Goal: Task Accomplishment & Management: Manage account settings

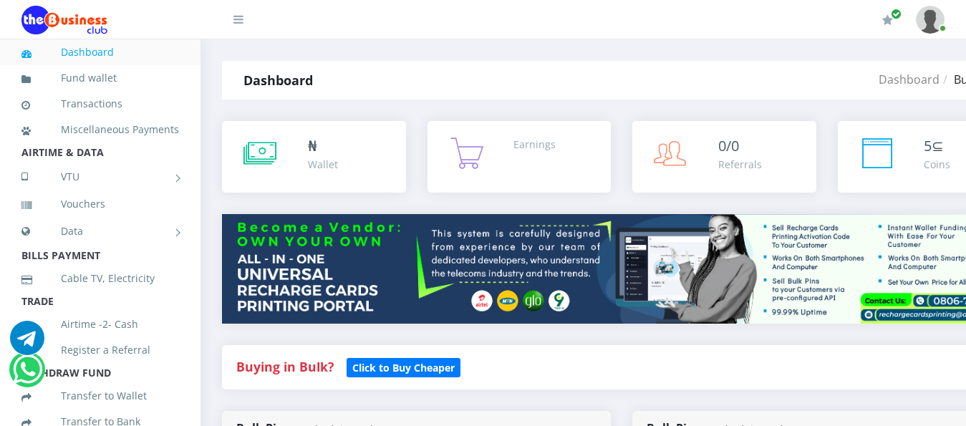
select select "MTN"
select select "193.98-200"
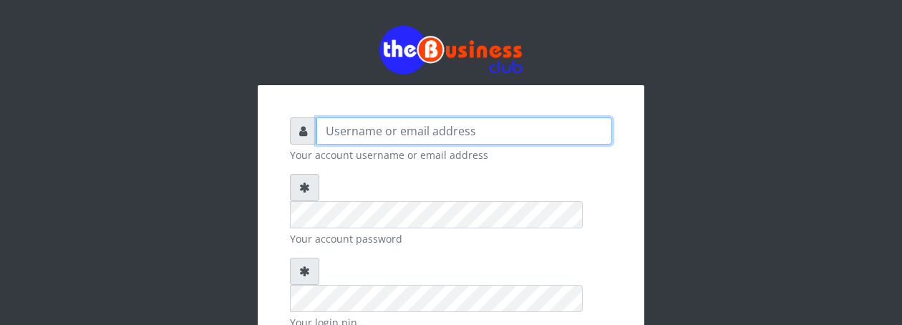
type input "YaronMarcuz"
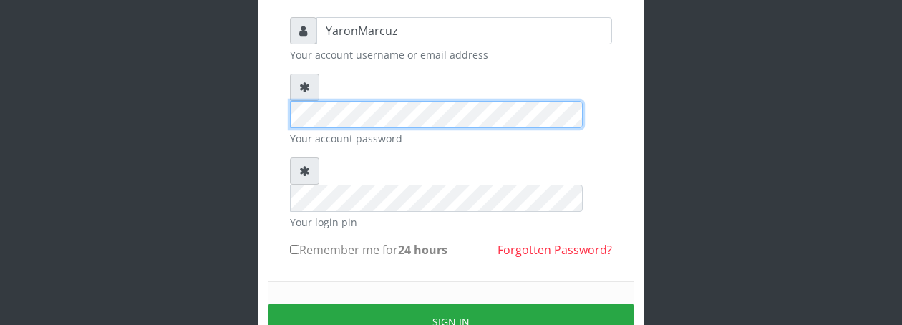
scroll to position [143, 0]
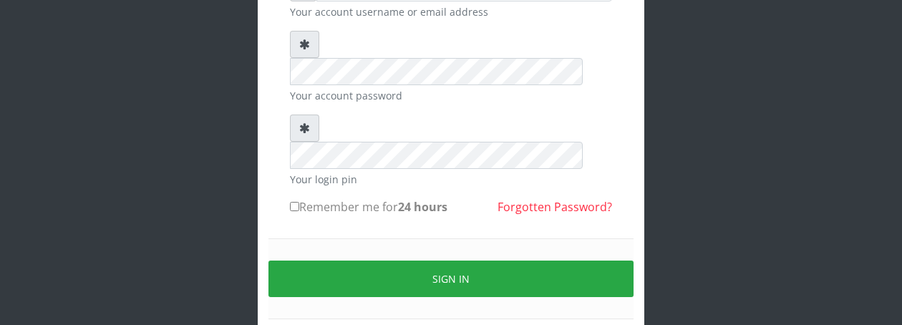
click at [302, 198] on label "Remember me for 24 hours" at bounding box center [369, 206] width 158 height 17
click at [299, 202] on input "Remember me for 24 hours" at bounding box center [294, 206] width 9 height 9
checkbox input "true"
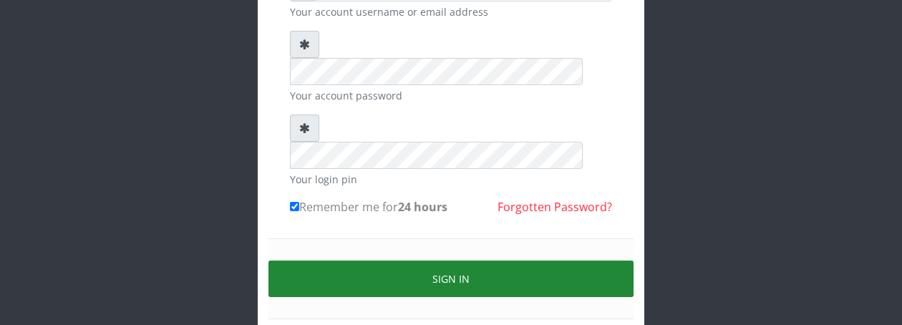
click at [347, 261] on button "Sign in" at bounding box center [451, 279] width 365 height 37
